Goal: Information Seeking & Learning: Find specific page/section

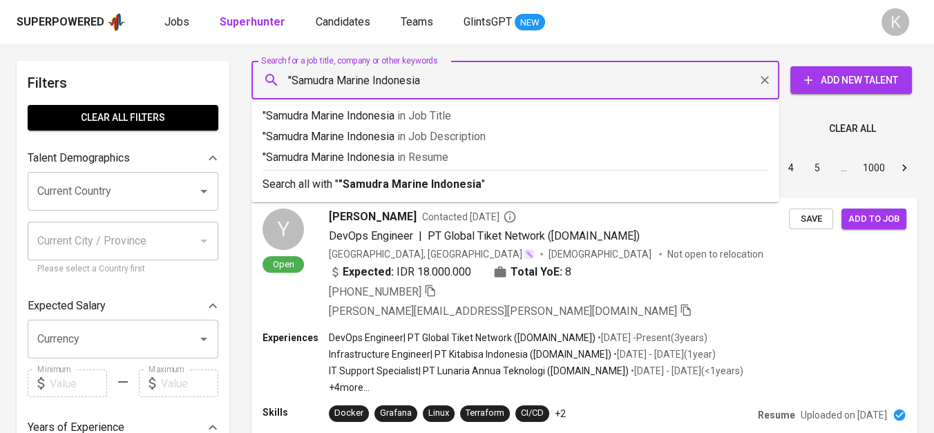
type input ""Samudra Marine Indonesia""
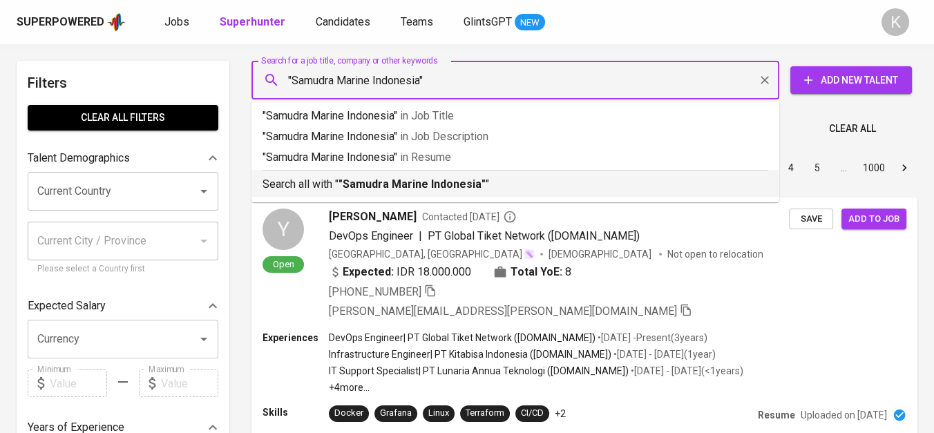
click at [448, 177] on p "Search all with " "Samudra Marine Indonesia" "" at bounding box center [516, 184] width 506 height 17
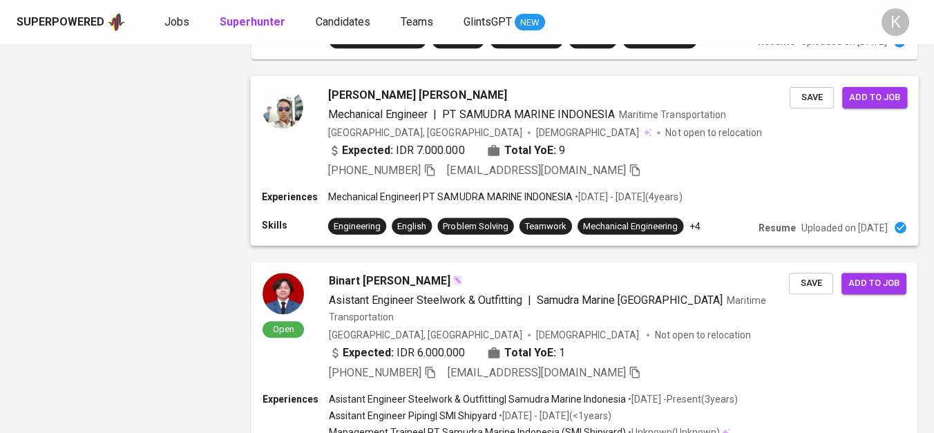
scroll to position [1843, 0]
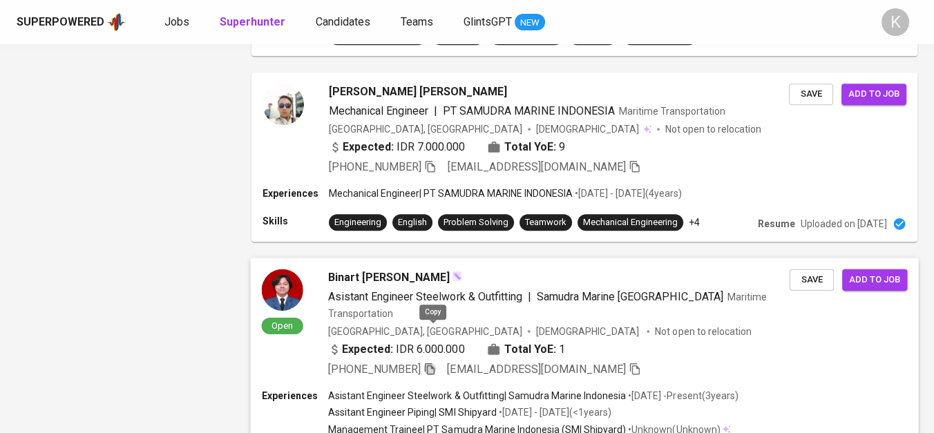
click at [430, 363] on icon "button" at bounding box center [430, 369] width 10 height 12
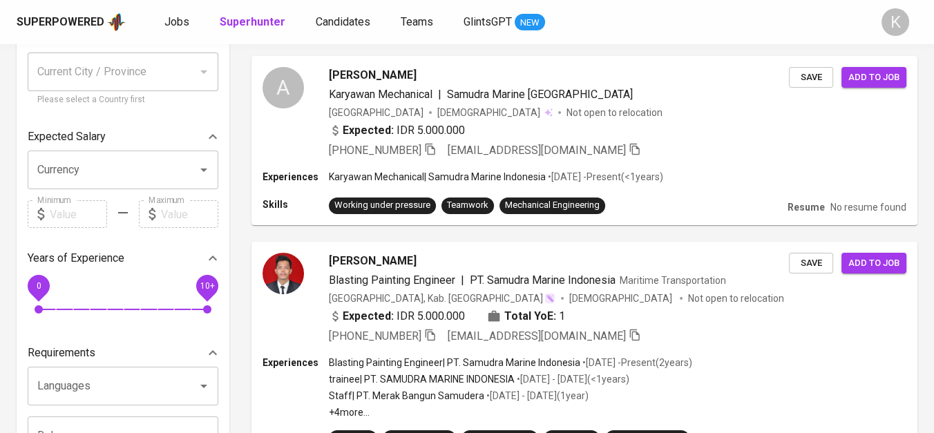
scroll to position [0, 0]
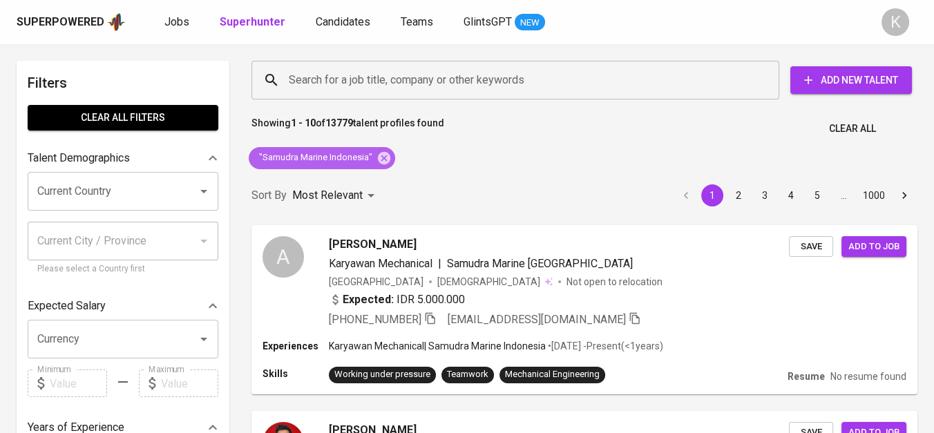
drag, startPoint x: 382, startPoint y: 156, endPoint x: 460, endPoint y: 1, distance: 173.4
click at [382, 156] on icon at bounding box center [384, 158] width 15 height 15
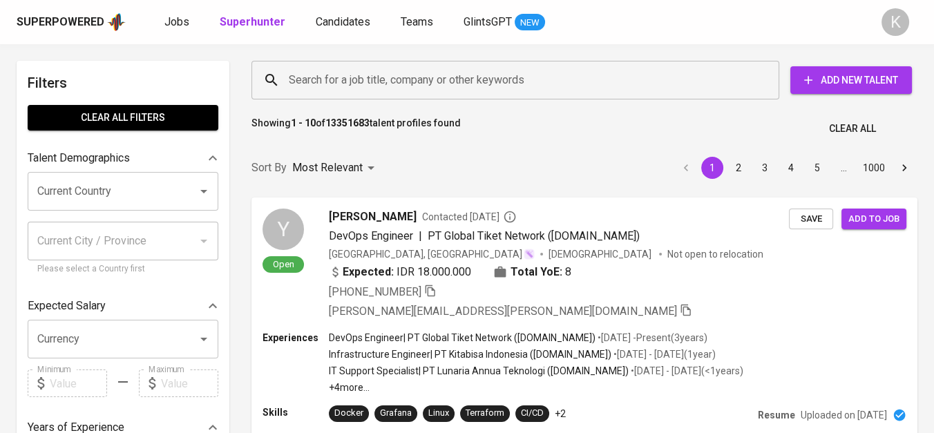
click at [493, 77] on input "Search for a job title, company or other keywords" at bounding box center [518, 80] width 467 height 26
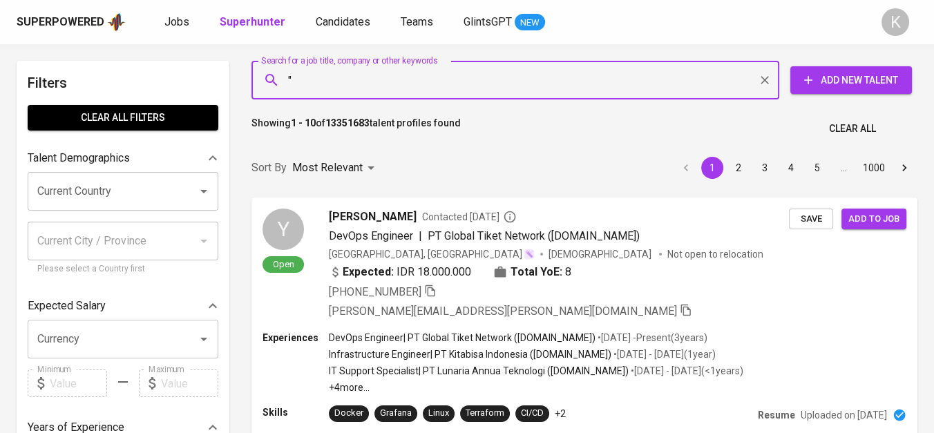
paste input "Komodo Textile Mills"
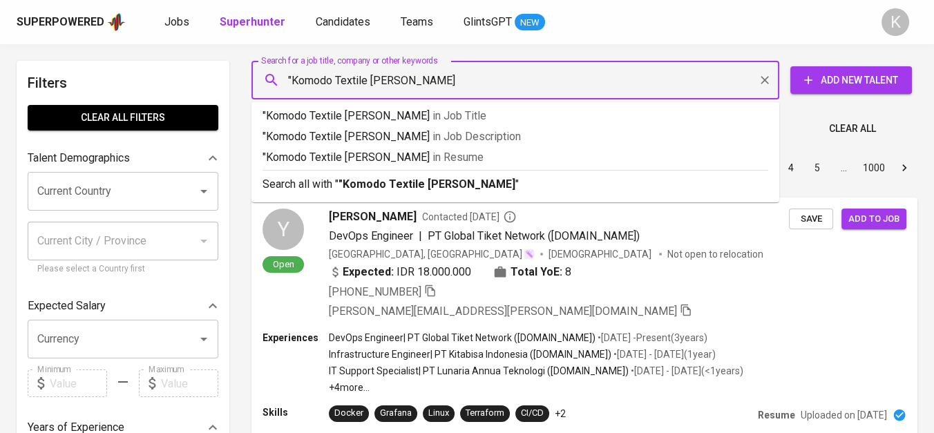
type input ""Komodo Textile Mills""
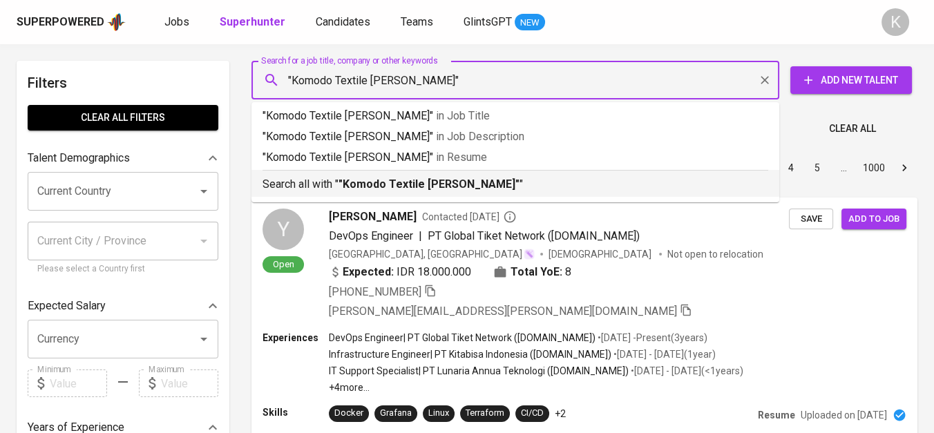
drag, startPoint x: 424, startPoint y: 175, endPoint x: 613, endPoint y: 198, distance: 190.1
click at [424, 175] on div "Search all with " "Komodo Textile Mills" "" at bounding box center [516, 181] width 506 height 23
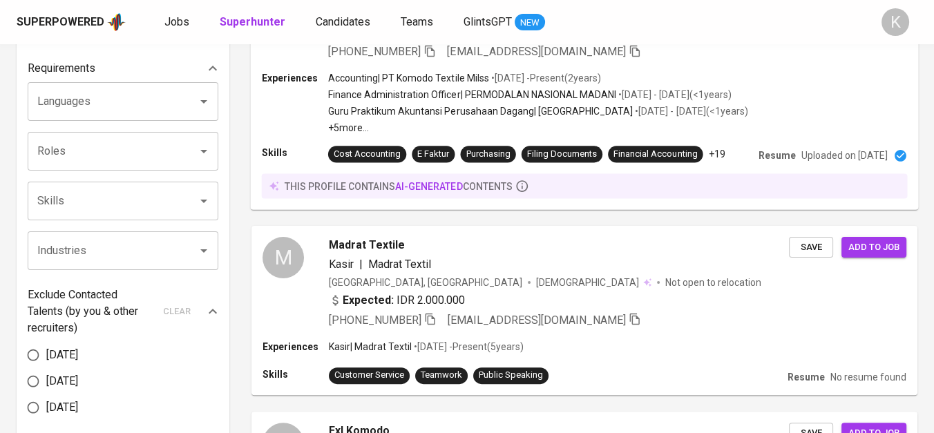
scroll to position [111, 0]
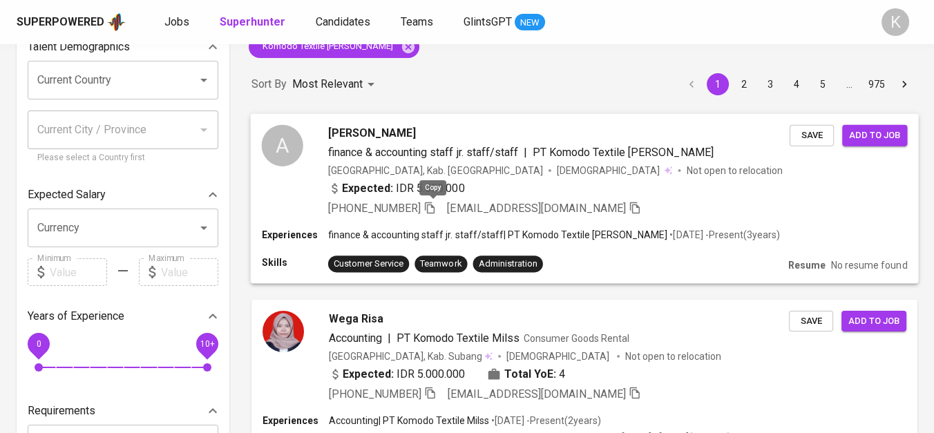
click at [432, 201] on icon "button" at bounding box center [430, 207] width 12 height 12
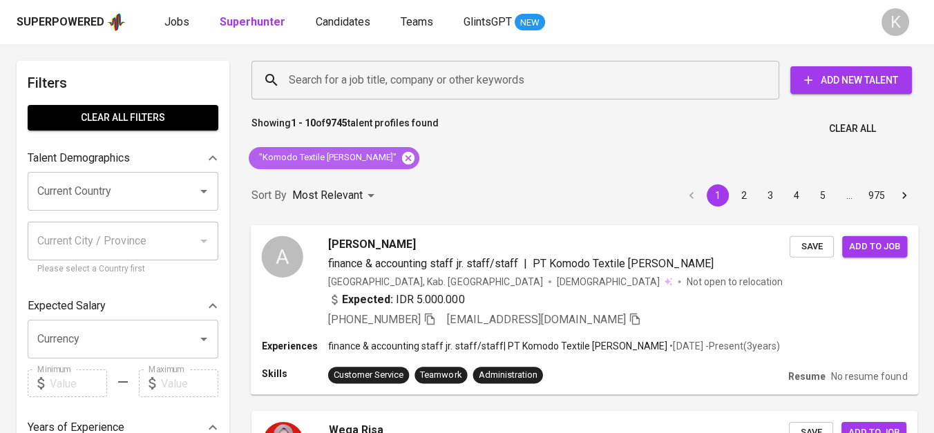
click at [402, 160] on icon at bounding box center [408, 157] width 12 height 12
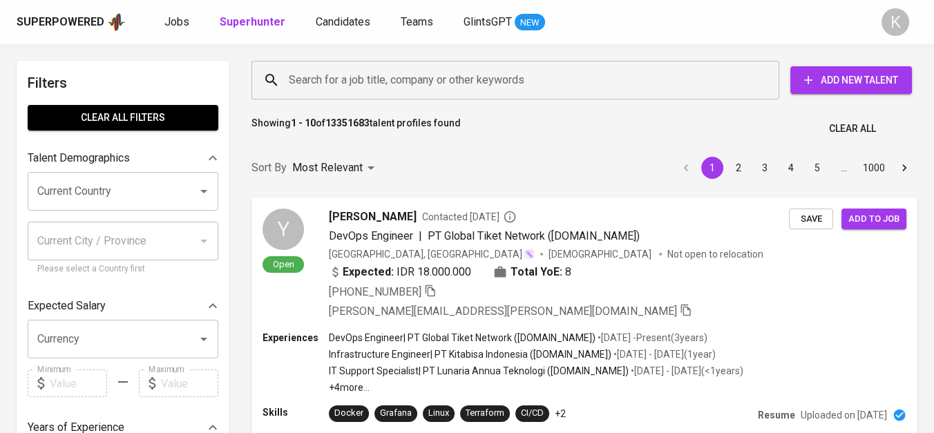
click at [352, 77] on input "Search for a job title, company or other keywords" at bounding box center [518, 80] width 467 height 26
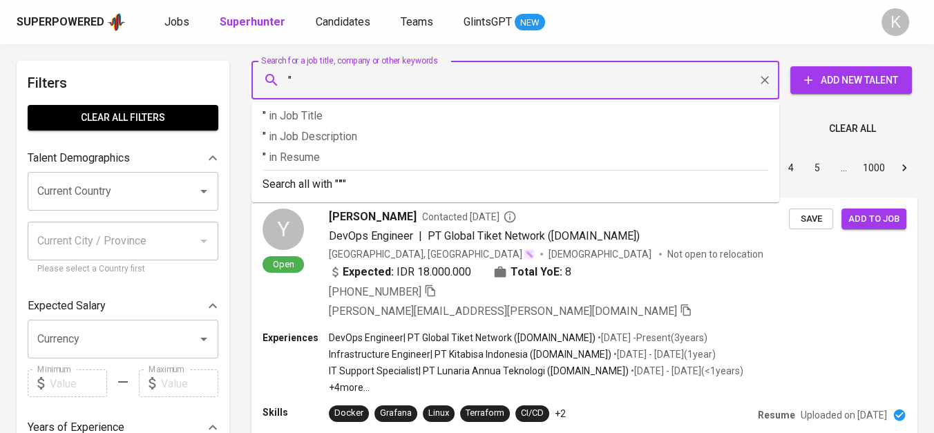
paste input "Panen Anugerah Nusindo"
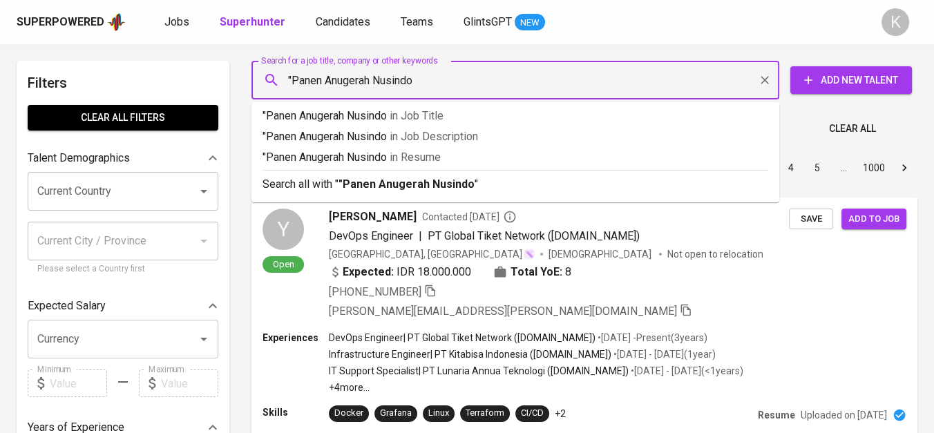
type input ""Panen Anugerah Nusindo""
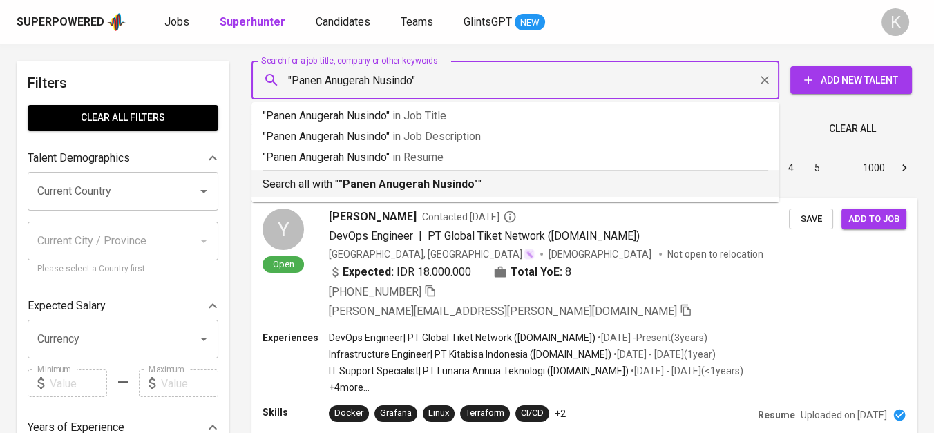
click at [391, 187] on b ""Panen Anugerah Nusindo"" at bounding box center [409, 184] width 140 height 13
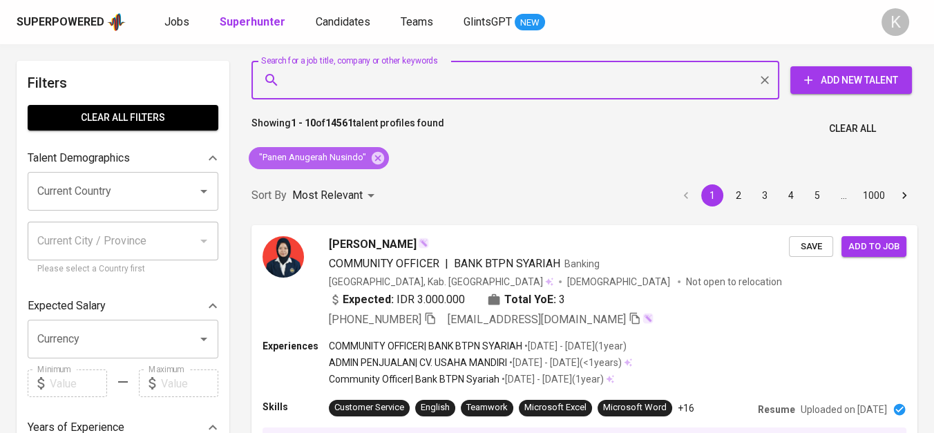
click at [375, 156] on icon at bounding box center [378, 157] width 12 height 12
